Goal: Task Accomplishment & Management: Complete application form

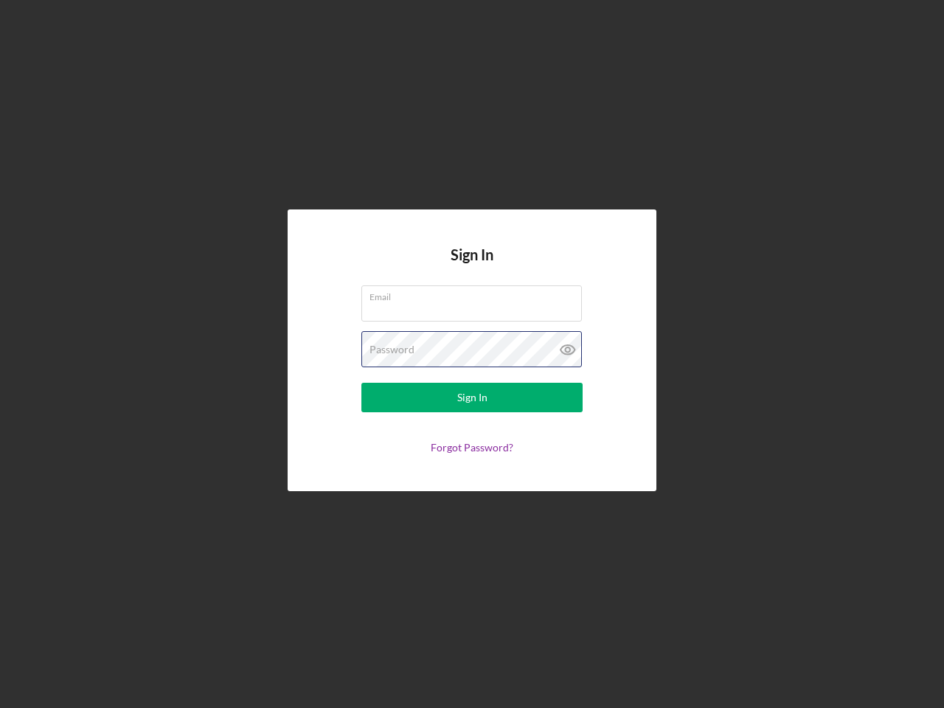
click at [472, 354] on div "Password" at bounding box center [471, 349] width 221 height 37
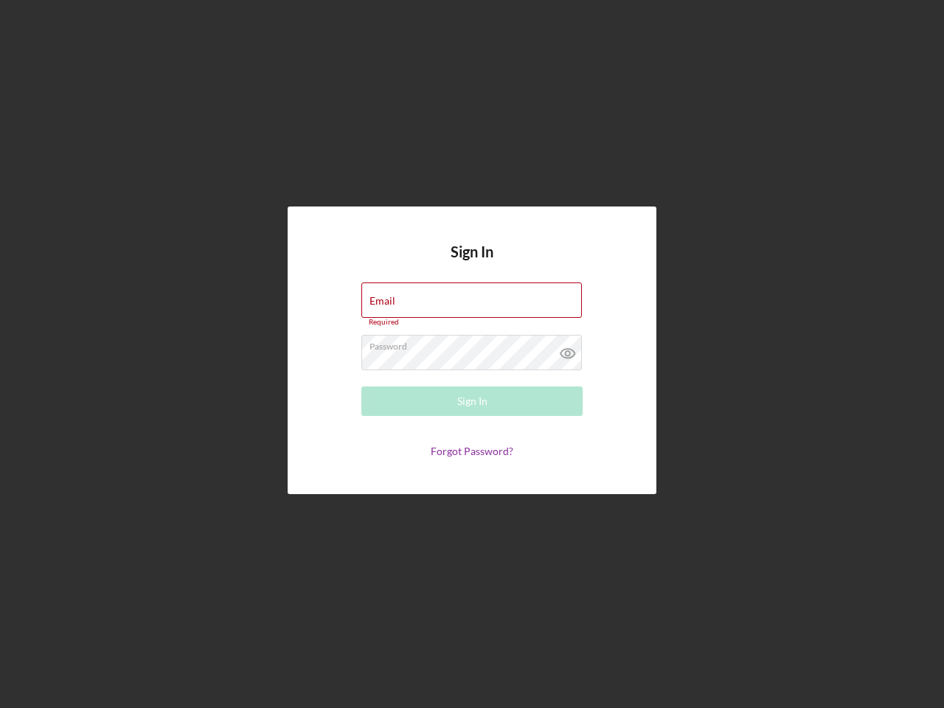
click at [568, 349] on icon at bounding box center [567, 353] width 37 height 37
